Goal: Task Accomplishment & Management: Manage account settings

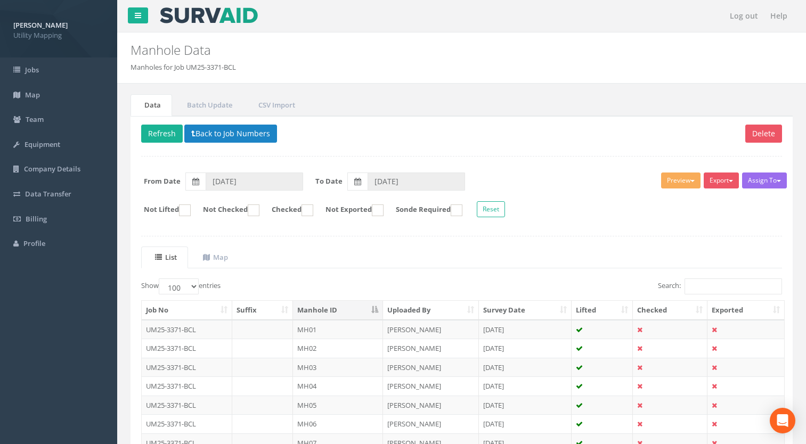
select select "100"
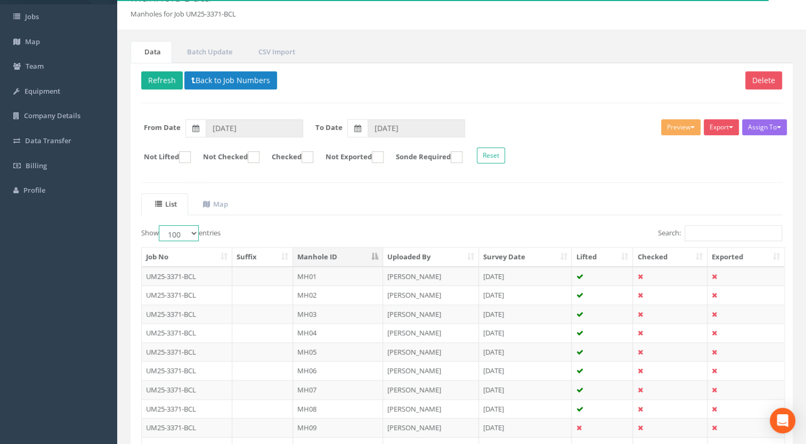
click at [191, 232] on select "10 25 50 100" at bounding box center [179, 233] width 40 height 16
click at [160, 225] on select "10 25 50 100" at bounding box center [179, 233] width 40 height 16
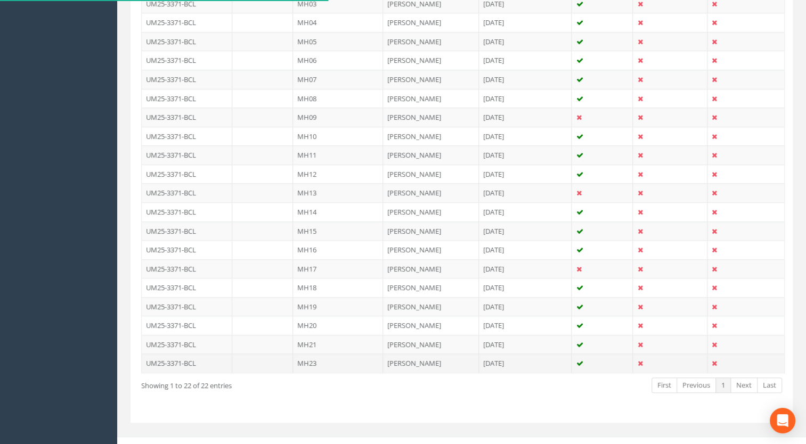
scroll to position [373, 0]
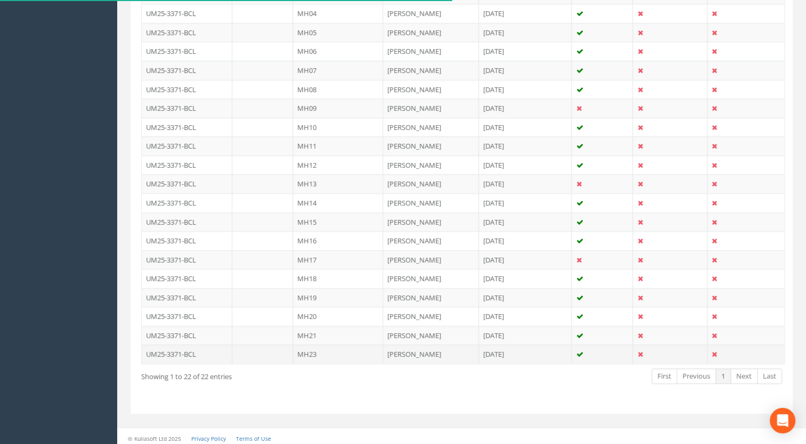
click at [323, 351] on td "MH23" at bounding box center [338, 354] width 90 height 19
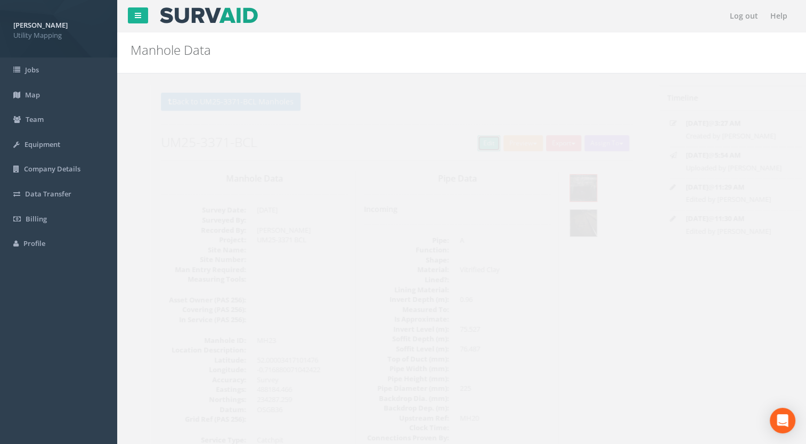
click at [461, 145] on link "Edit" at bounding box center [469, 143] width 23 height 16
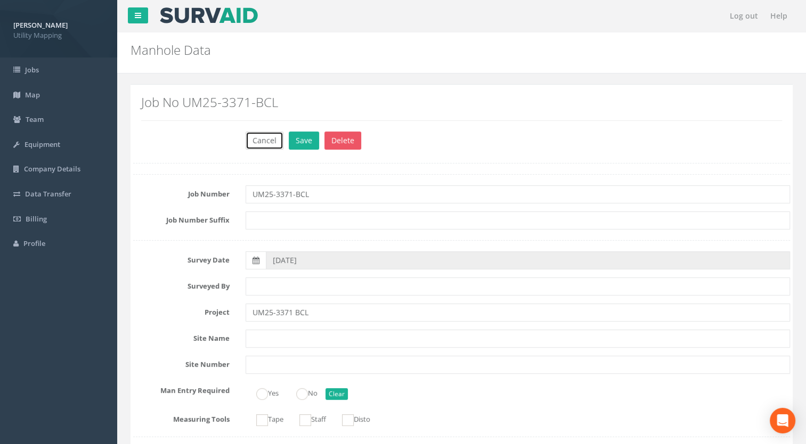
click at [269, 148] on button "Cancel" at bounding box center [265, 141] width 38 height 18
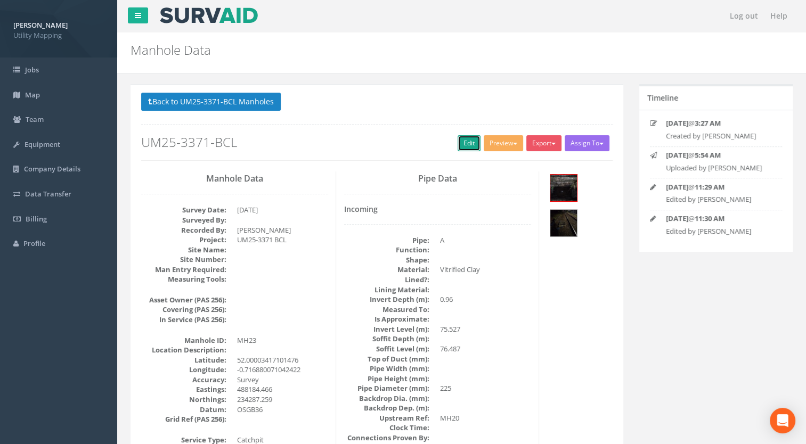
click at [459, 146] on link "Edit" at bounding box center [469, 143] width 23 height 16
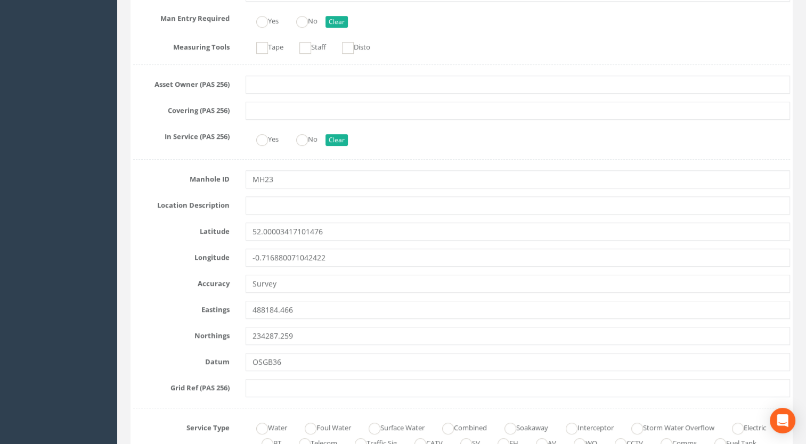
scroll to position [480, 0]
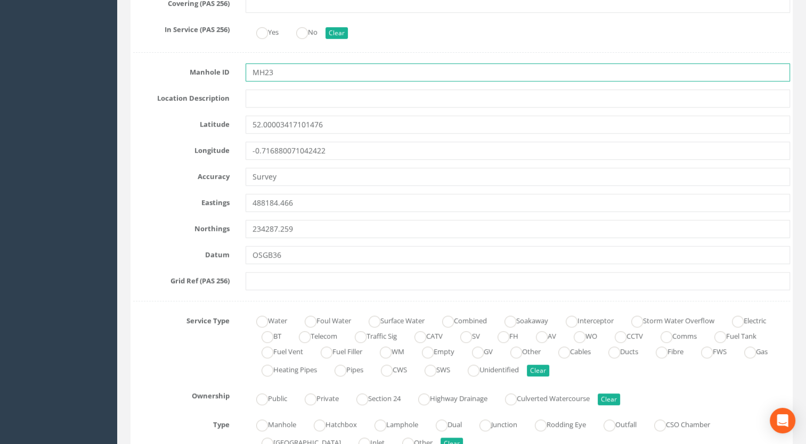
click at [296, 75] on input "MH23" at bounding box center [518, 72] width 545 height 18
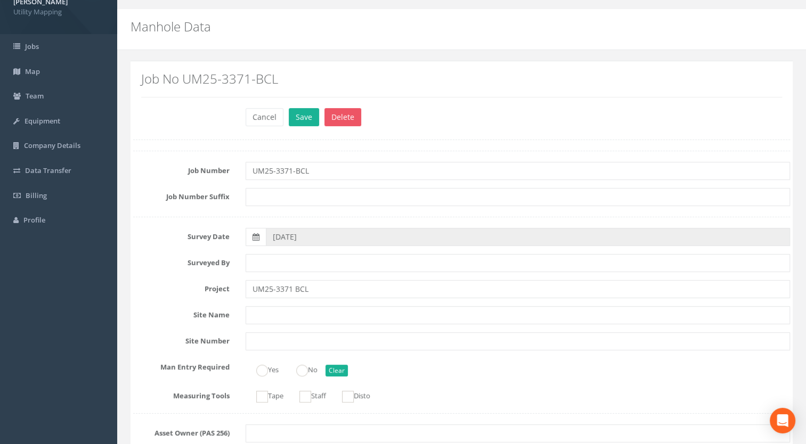
scroll to position [0, 0]
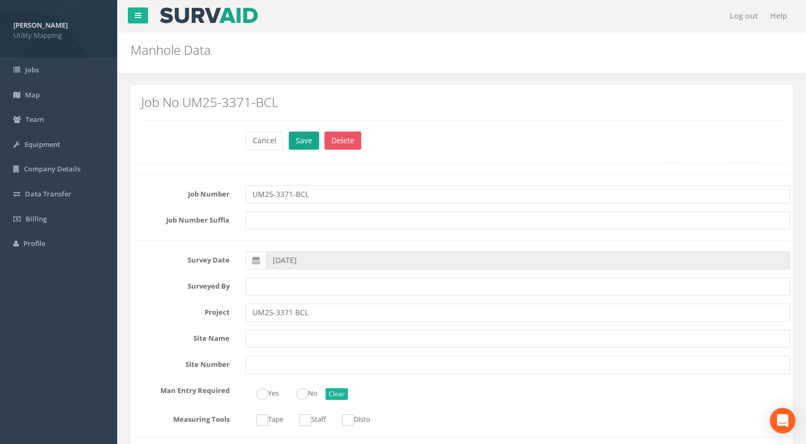
type input "MH22"
click at [302, 143] on button "Save" at bounding box center [304, 141] width 30 height 18
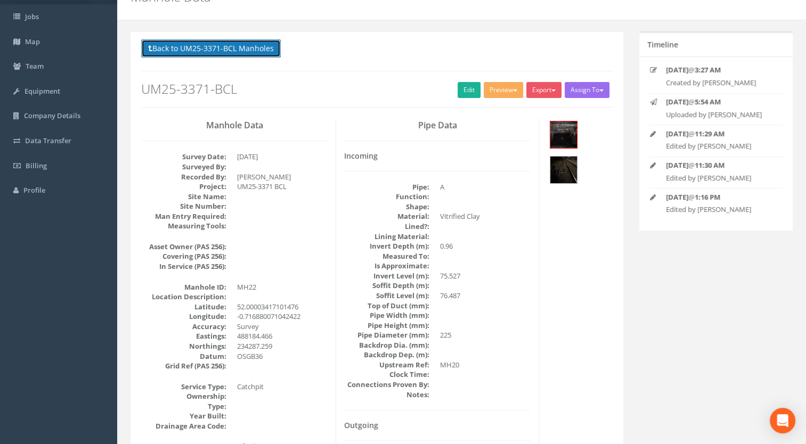
click at [237, 54] on button "Back to UM25-3371-BCL Manholes" at bounding box center [211, 48] width 140 height 18
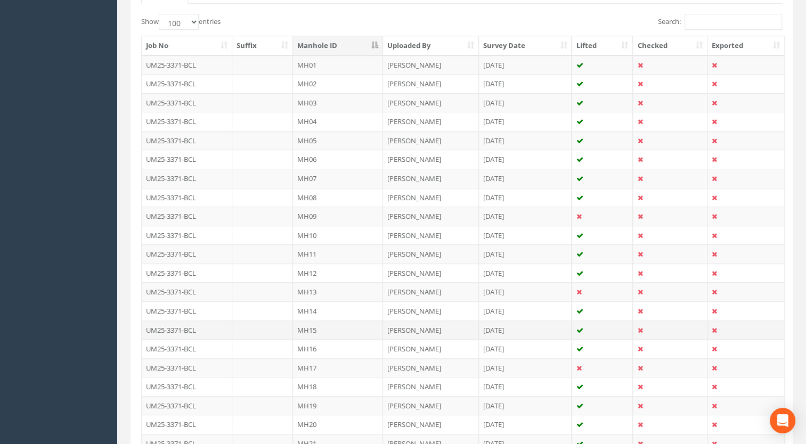
scroll to position [373, 0]
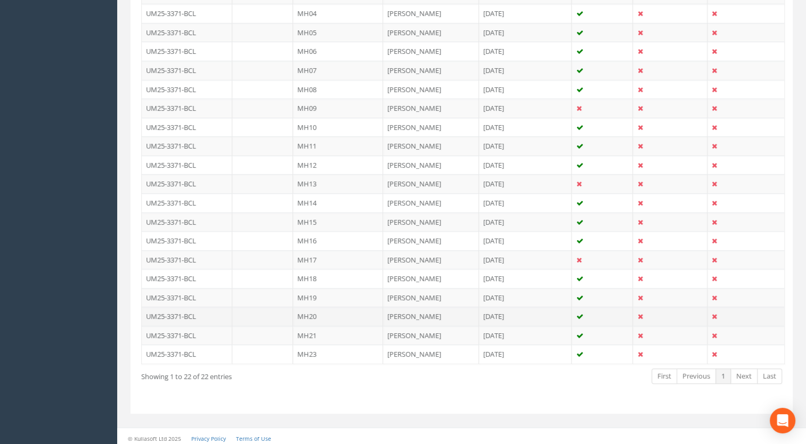
click at [317, 308] on td "MH20" at bounding box center [338, 316] width 90 height 19
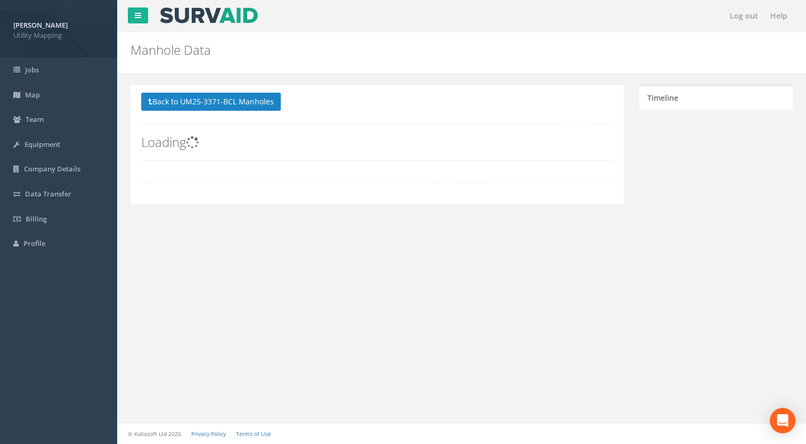
scroll to position [0, 0]
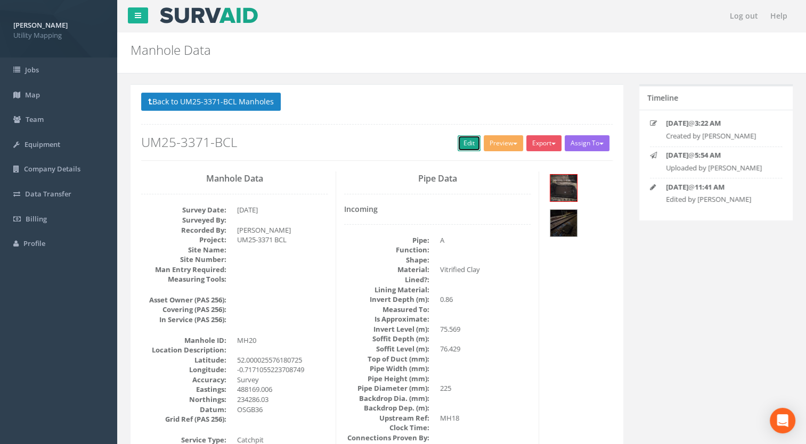
click at [466, 140] on link "Edit" at bounding box center [469, 143] width 23 height 16
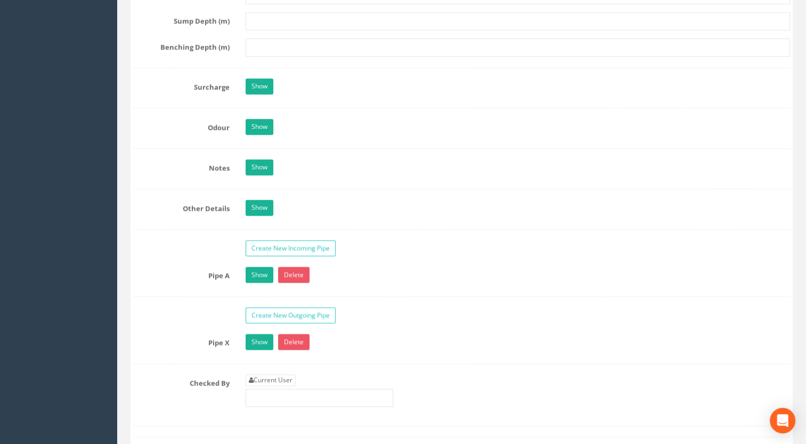
scroll to position [1705, 0]
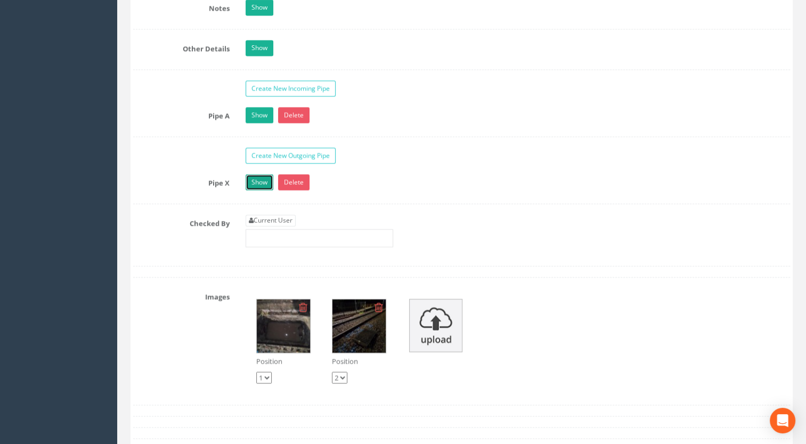
click at [257, 178] on link "Show" at bounding box center [260, 182] width 28 height 16
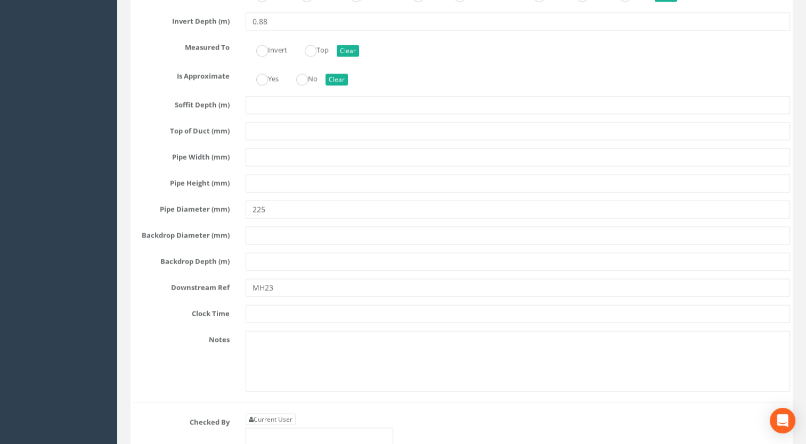
scroll to position [2131, 0]
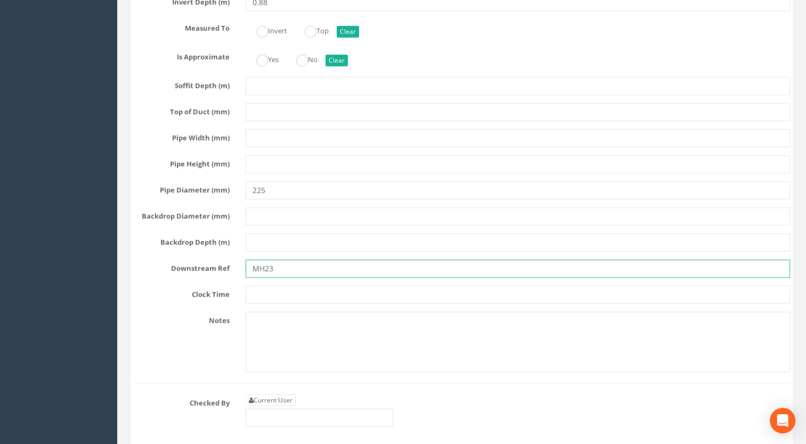
click at [285, 260] on input "MH23" at bounding box center [518, 269] width 545 height 18
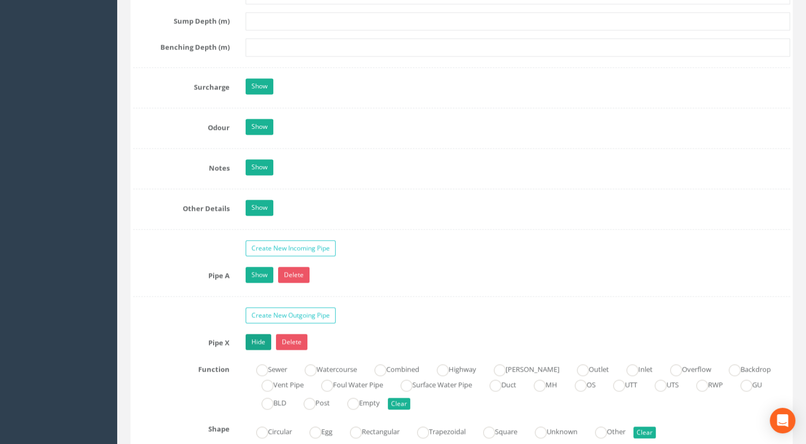
type input "MH22"
click at [261, 334] on link "Hide" at bounding box center [259, 342] width 26 height 16
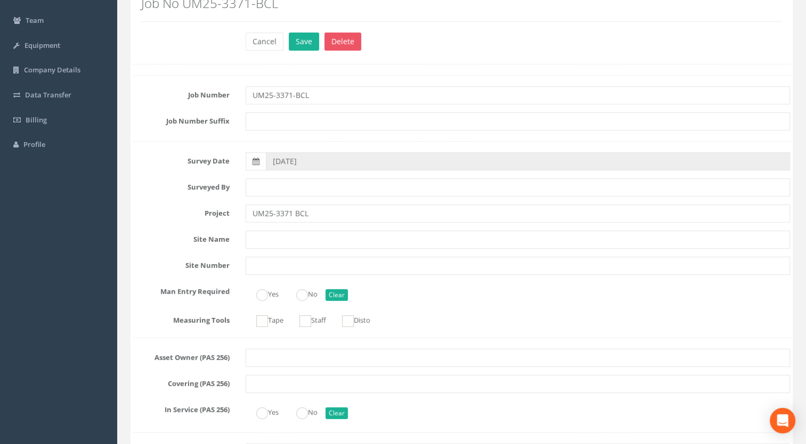
scroll to position [0, 0]
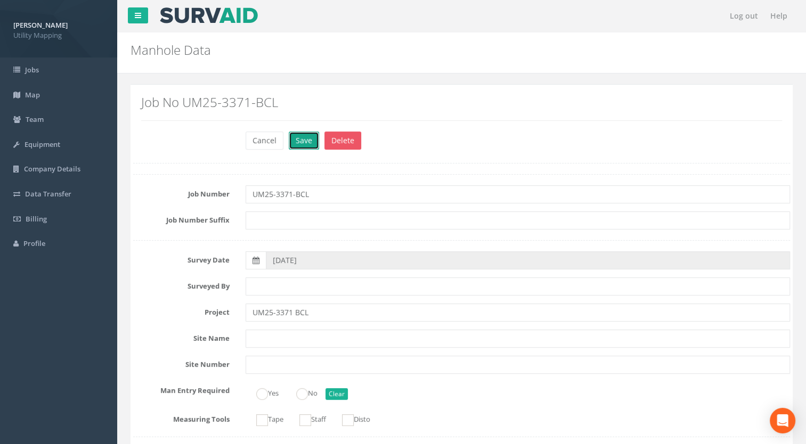
click at [306, 143] on button "Save" at bounding box center [304, 141] width 30 height 18
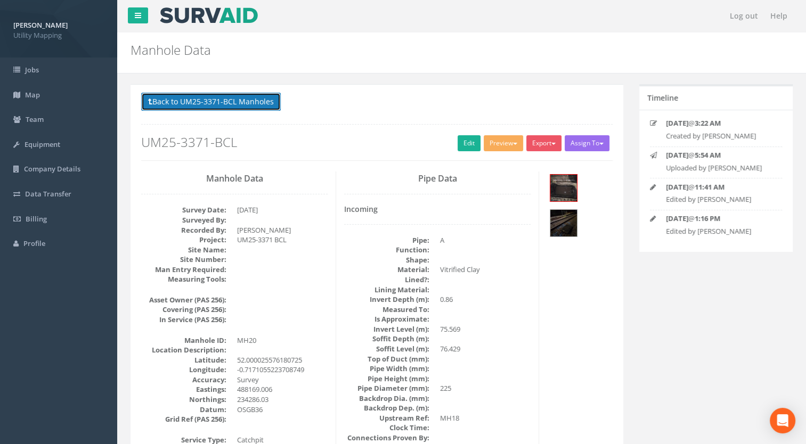
click at [255, 109] on button "Back to UM25-3371-BCL Manholes" at bounding box center [211, 102] width 140 height 18
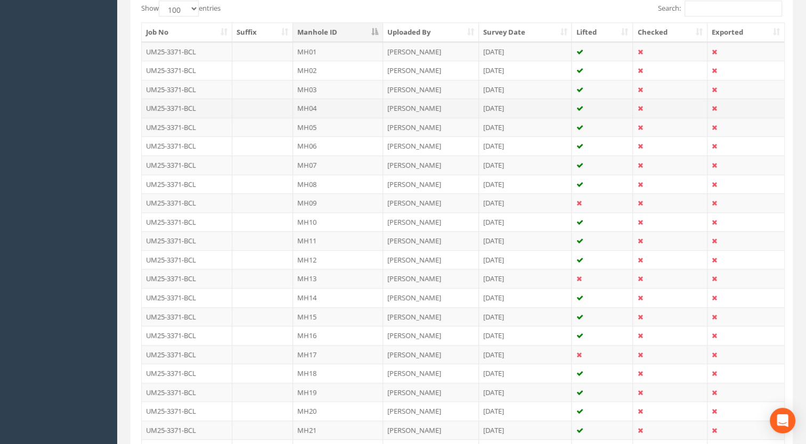
scroll to position [373, 0]
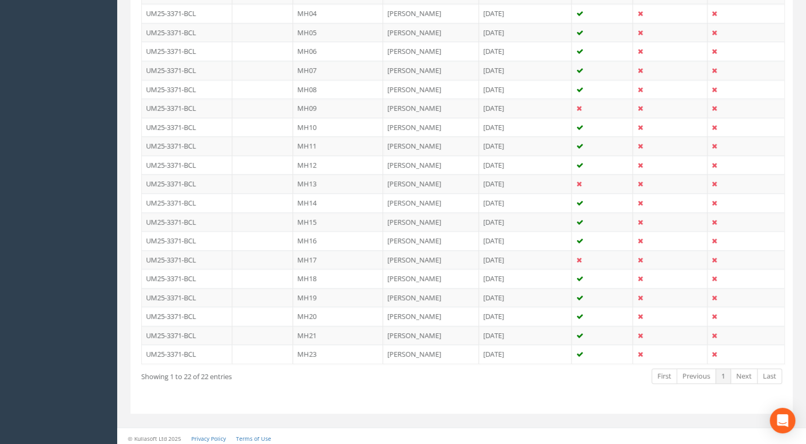
click at [310, 295] on td "MH19" at bounding box center [338, 297] width 90 height 19
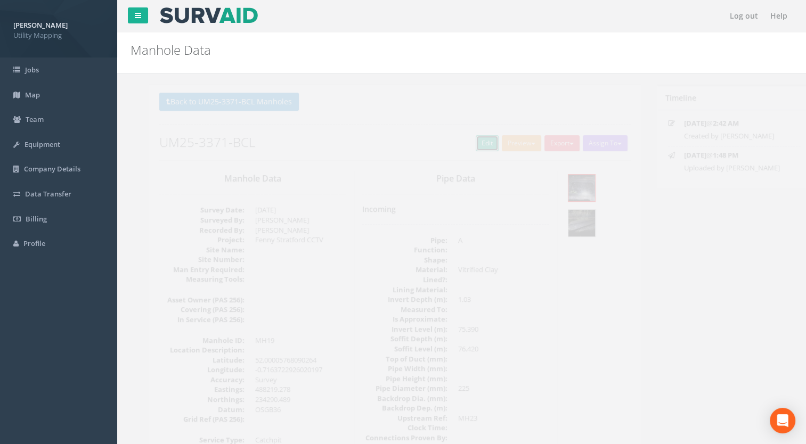
click at [460, 144] on link "Edit" at bounding box center [469, 143] width 23 height 16
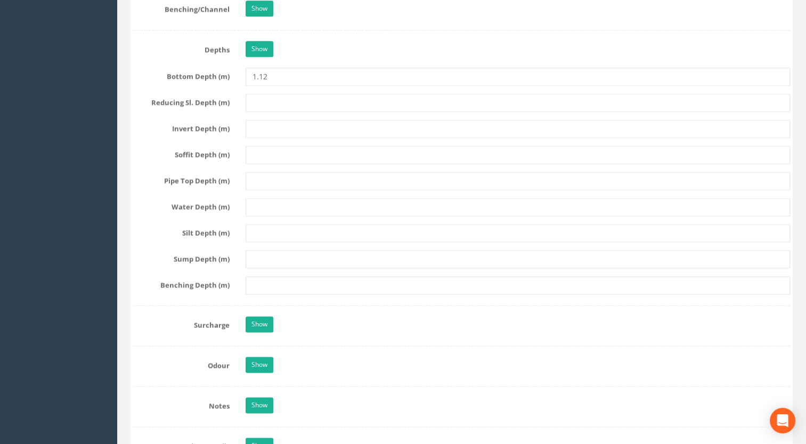
scroll to position [1574, 0]
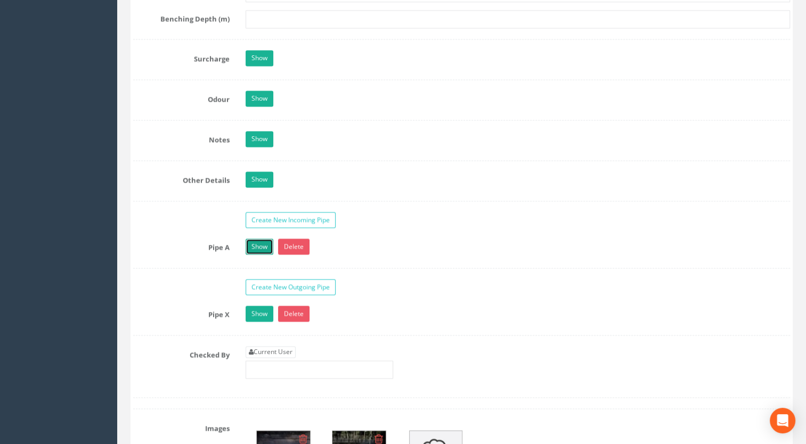
click at [264, 243] on link "Show" at bounding box center [260, 247] width 28 height 16
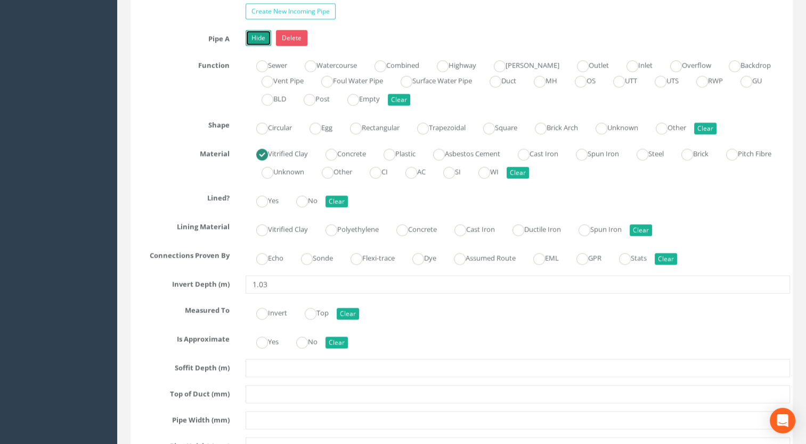
scroll to position [1947, 0]
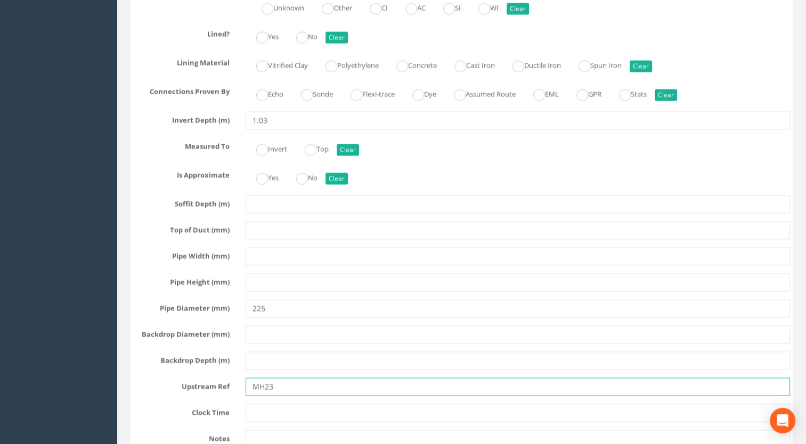
click at [280, 378] on input "MH23" at bounding box center [518, 387] width 545 height 18
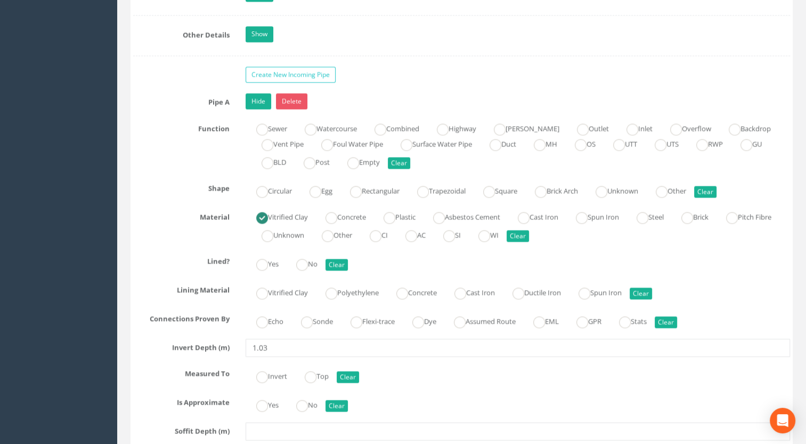
scroll to position [1574, 0]
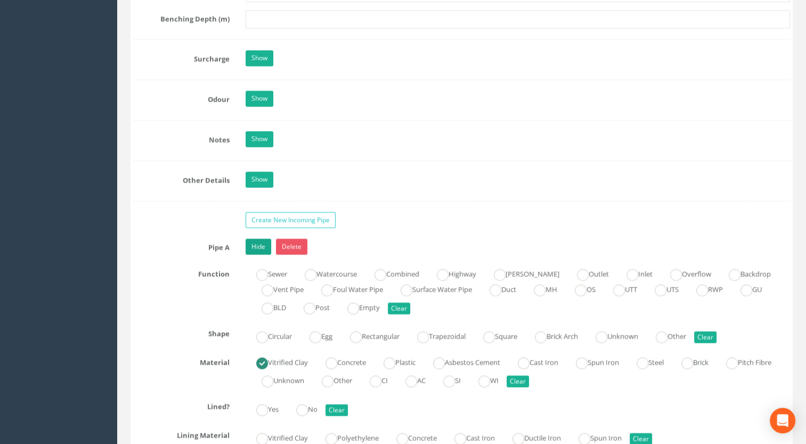
type input "MH22"
click at [254, 239] on link "Hide" at bounding box center [259, 247] width 26 height 16
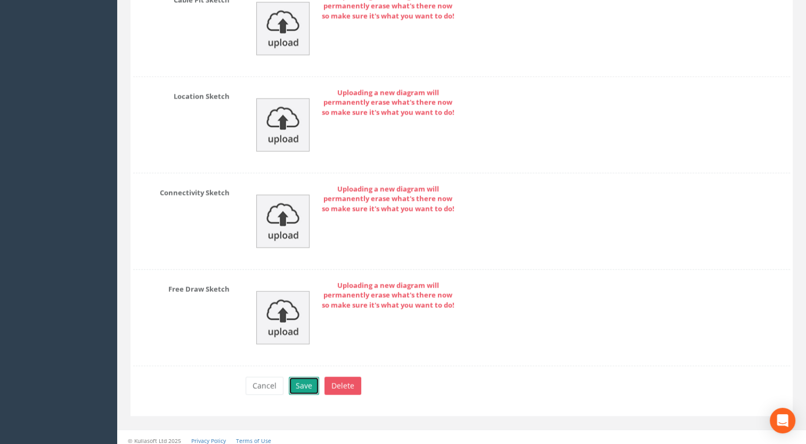
click at [311, 380] on button "Save" at bounding box center [304, 386] width 30 height 18
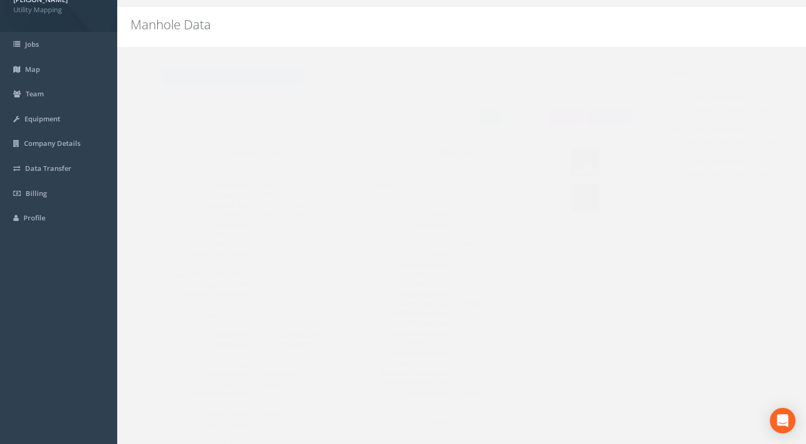
scroll to position [0, 0]
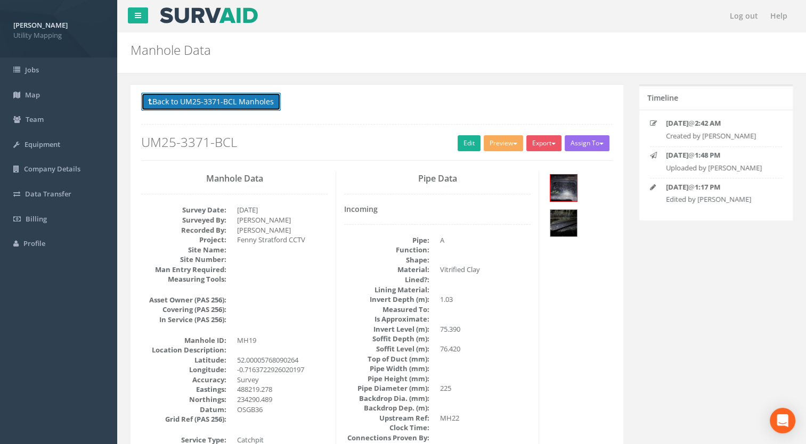
click at [209, 99] on button "Back to UM25-3371-BCL Manholes" at bounding box center [211, 102] width 140 height 18
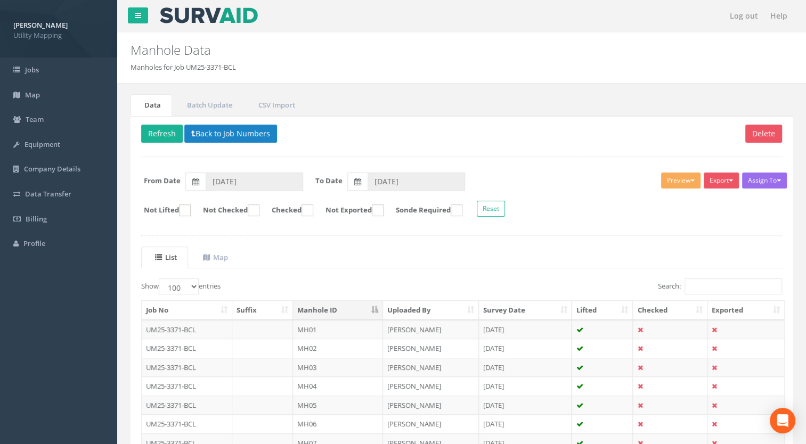
click at [344, 317] on th "Manhole ID" at bounding box center [338, 310] width 90 height 19
click at [353, 312] on th "Manhole ID" at bounding box center [338, 310] width 90 height 19
click at [232, 131] on button "Back to Job Numbers" at bounding box center [230, 134] width 93 height 18
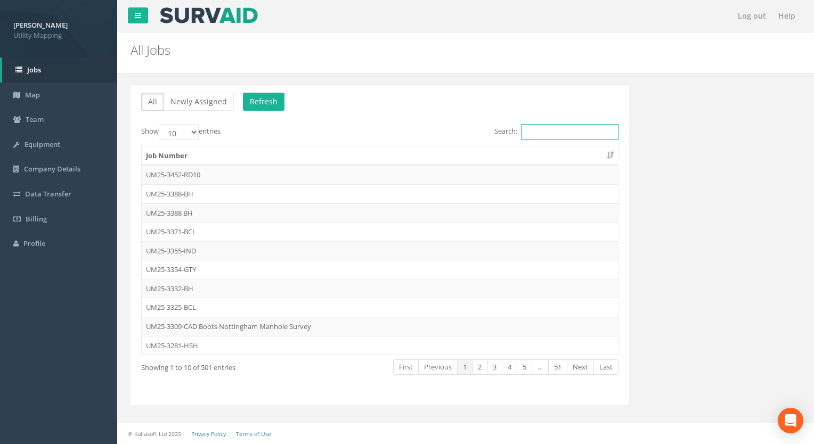
click at [546, 133] on input "Search:" at bounding box center [570, 132] width 98 height 16
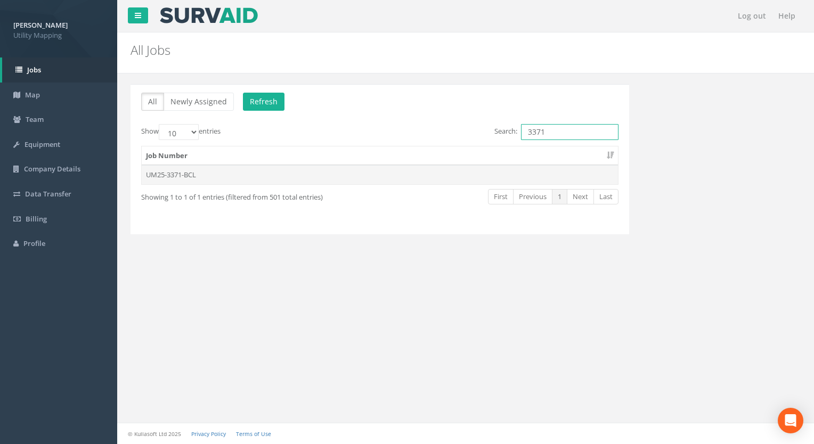
type input "3371"
click at [232, 179] on td "UM25-3371-BCL" at bounding box center [380, 174] width 476 height 19
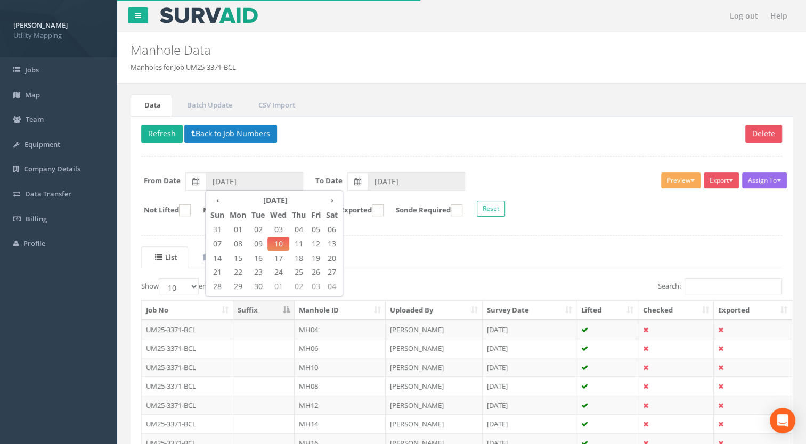
click at [459, 267] on div "List Map Show 10 25 50 100 entries Search: Job No Suffix Manhole ID Uploaded By…" at bounding box center [461, 398] width 641 height 302
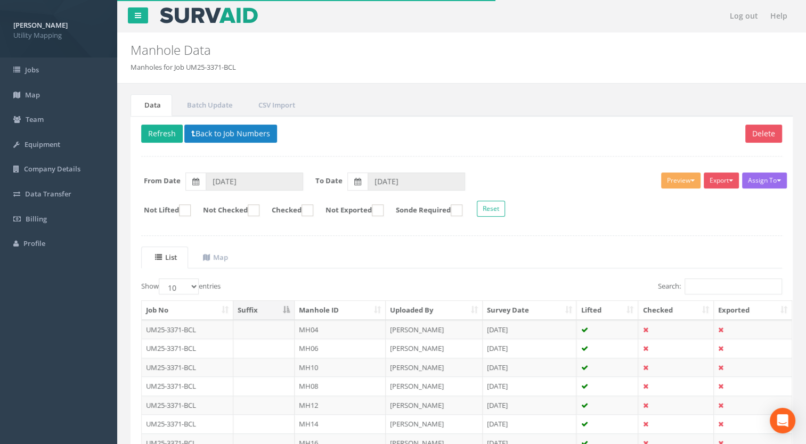
click at [357, 310] on th "Manhole ID" at bounding box center [340, 310] width 91 height 19
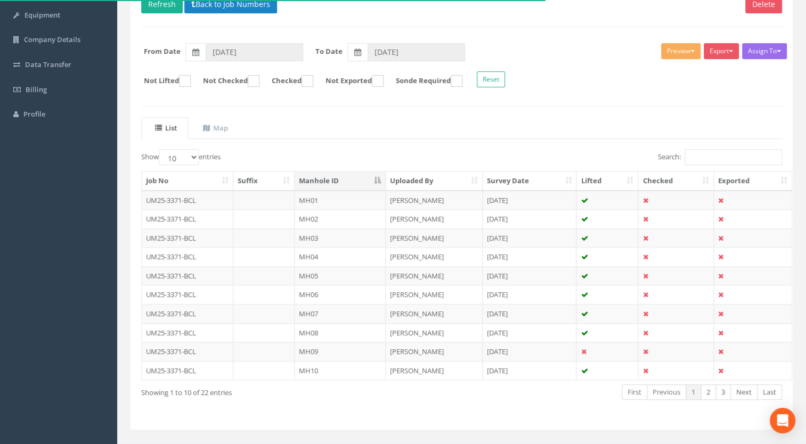
scroll to position [147, 0]
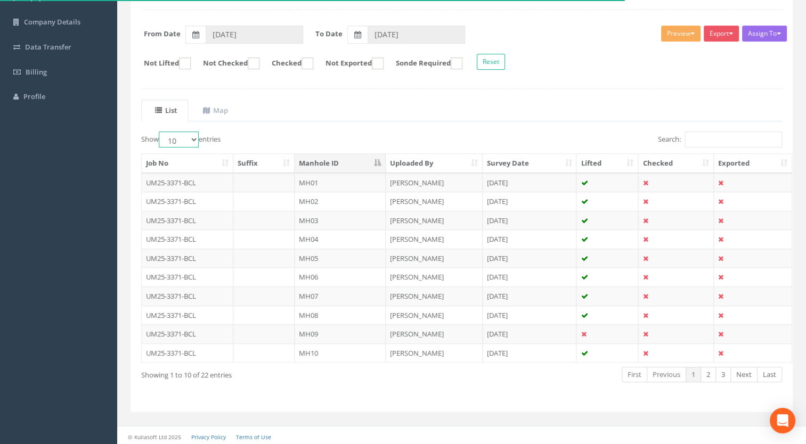
click at [187, 140] on select "10 25 50 100" at bounding box center [179, 140] width 40 height 16
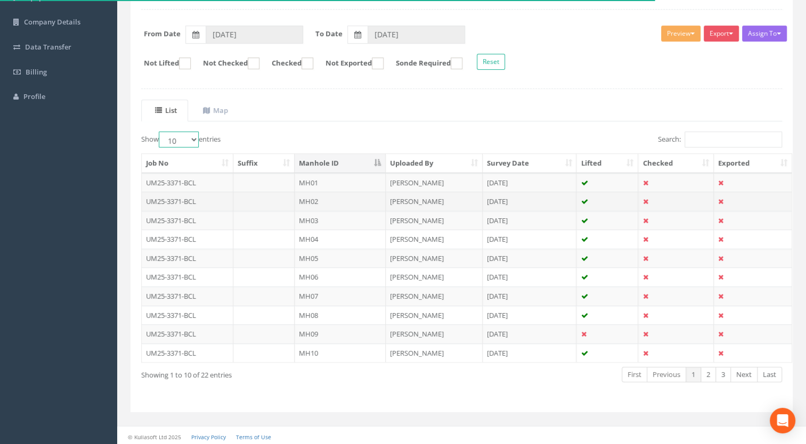
select select "100"
click at [160, 132] on select "10 25 50 100" at bounding box center [179, 140] width 40 height 16
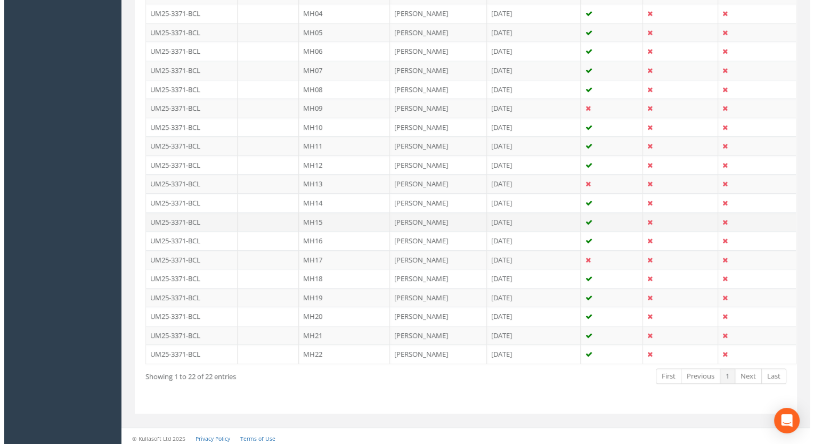
scroll to position [160, 0]
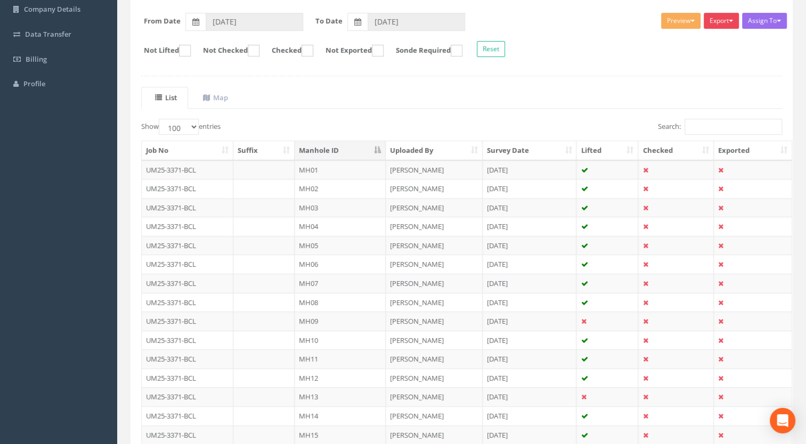
click at [723, 23] on button "Export" at bounding box center [721, 21] width 35 height 16
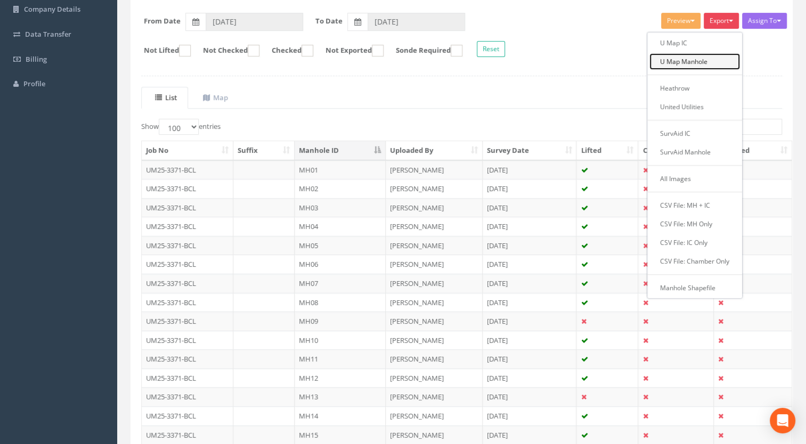
click at [678, 61] on link "U Map Manhole" at bounding box center [695, 61] width 91 height 17
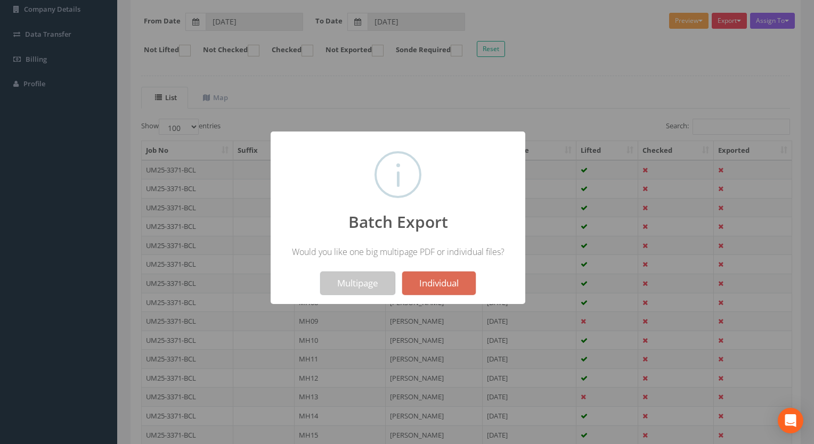
click at [346, 285] on button "Multipage" at bounding box center [357, 283] width 75 height 23
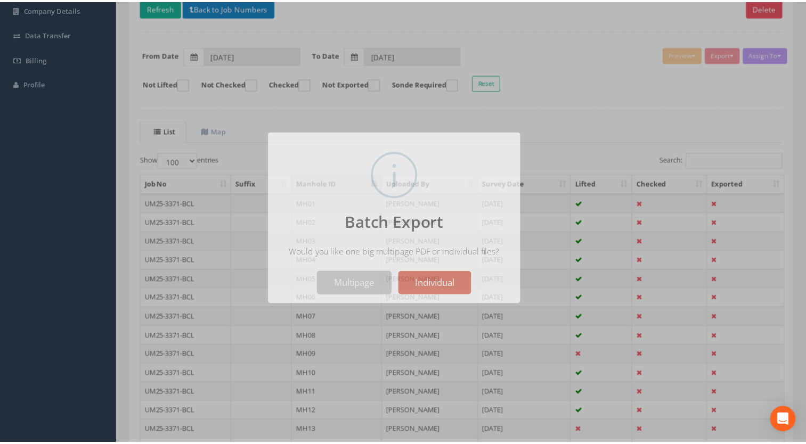
scroll to position [193, 0]
